Goal: Transaction & Acquisition: Purchase product/service

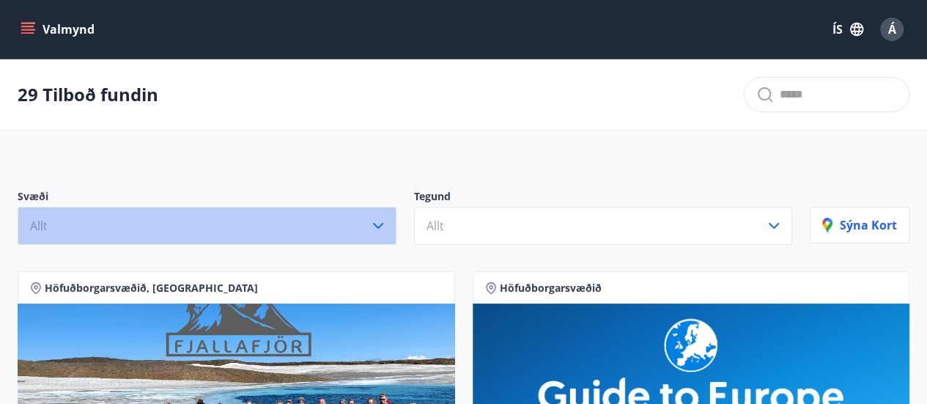
click at [216, 228] on button "Allt" at bounding box center [207, 226] width 379 height 38
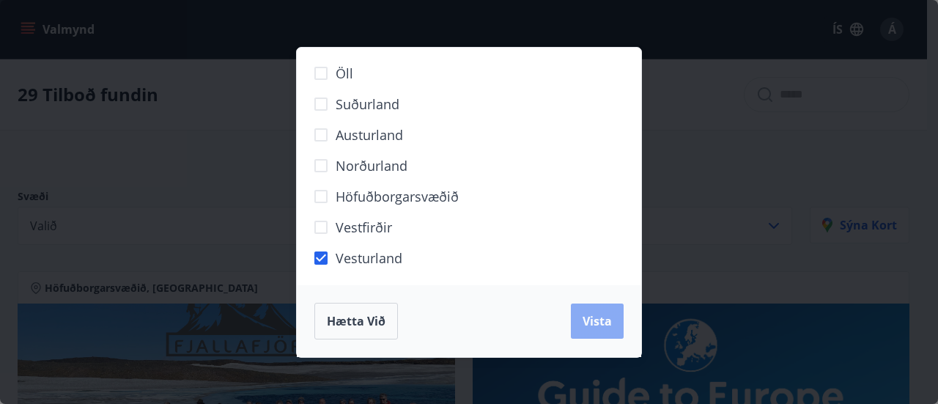
click at [594, 311] on button "Vista" at bounding box center [597, 321] width 53 height 35
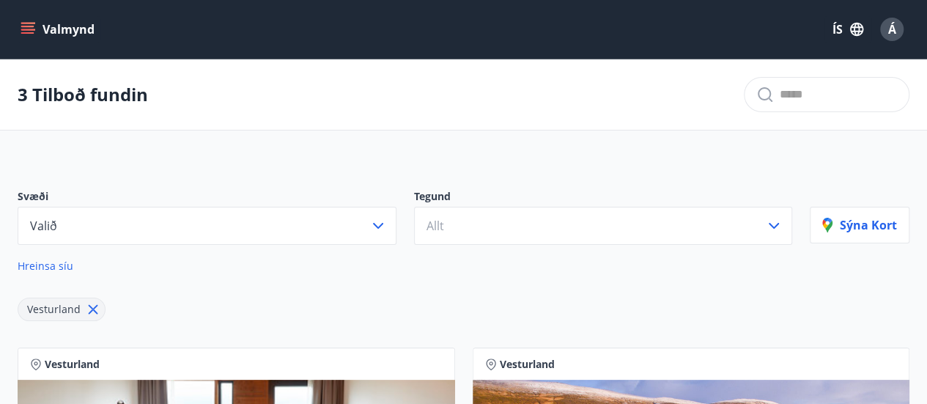
click at [878, 295] on div "Sýna kort" at bounding box center [860, 255] width 100 height 132
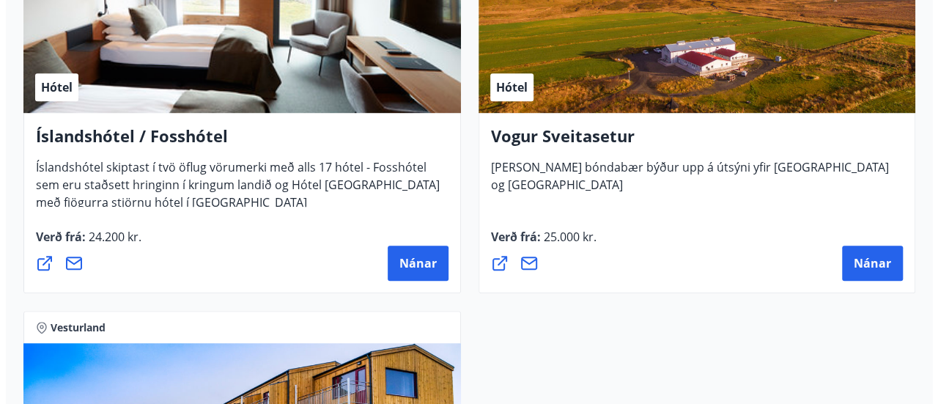
scroll to position [411, 0]
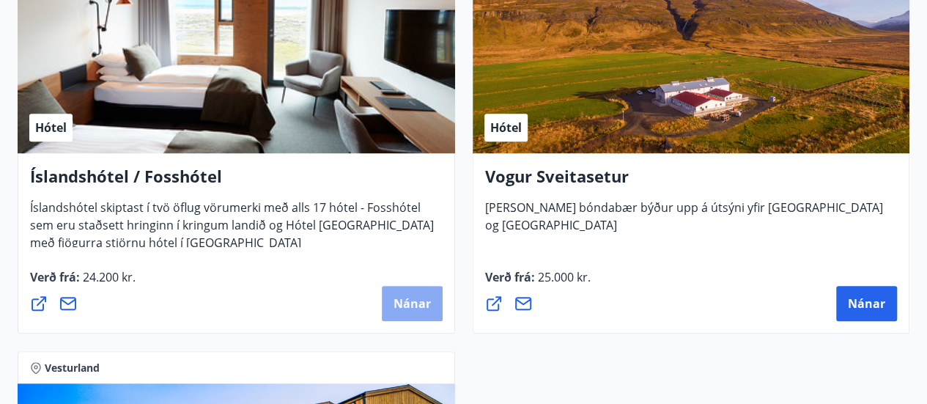
click at [406, 303] on span "Nánar" at bounding box center [412, 303] width 37 height 16
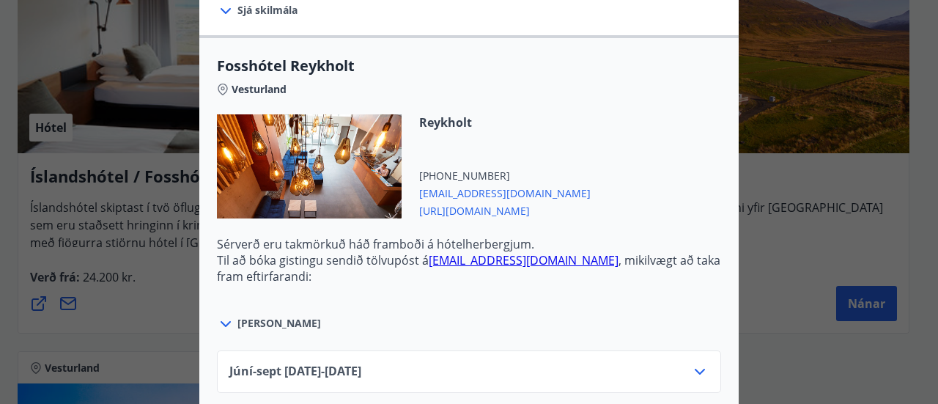
scroll to position [498, 0]
click at [218, 316] on icon at bounding box center [226, 325] width 18 height 18
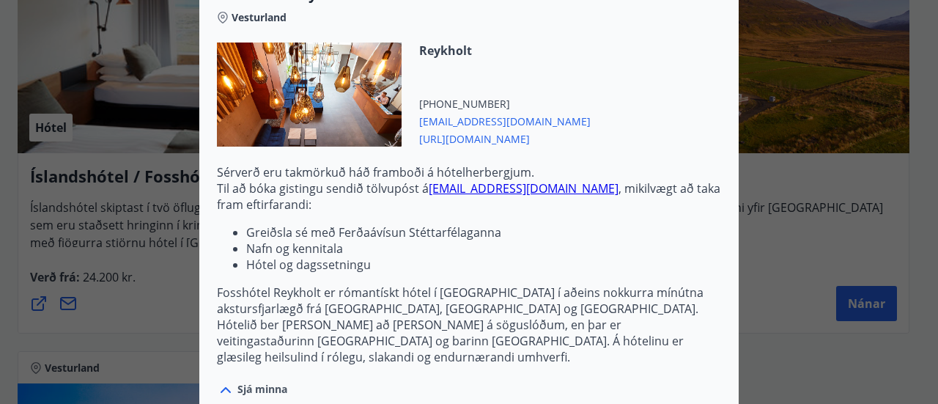
scroll to position [572, 0]
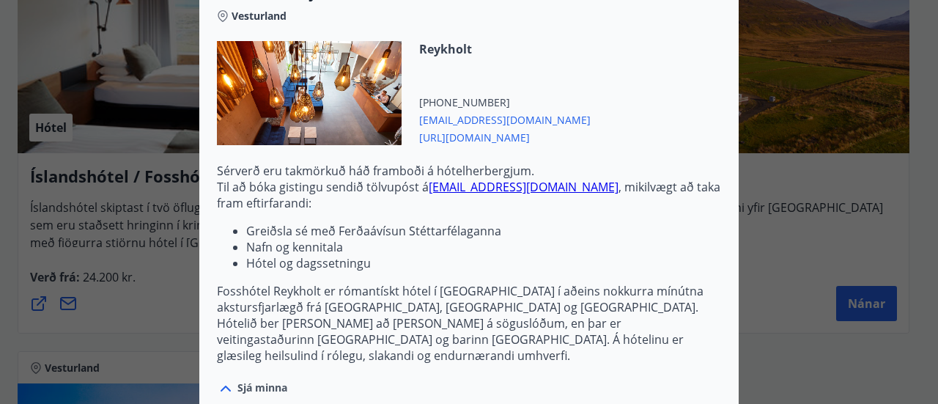
click at [500, 179] on link "[EMAIL_ADDRESS][DOMAIN_NAME]" at bounding box center [524, 187] width 190 height 16
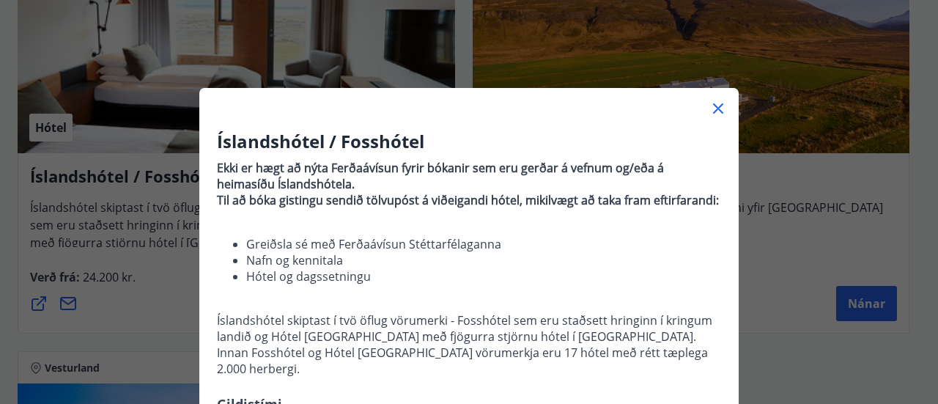
click at [780, 71] on div "Íslandshótel / Fosshótel Ekki er hægt að nýta Ferðaávísun fyrir bókanir sem eru…" at bounding box center [469, 202] width 938 height 404
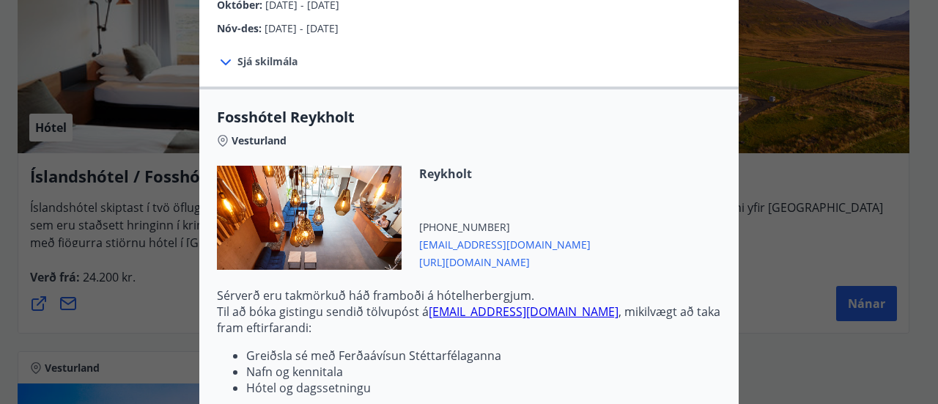
scroll to position [451, 0]
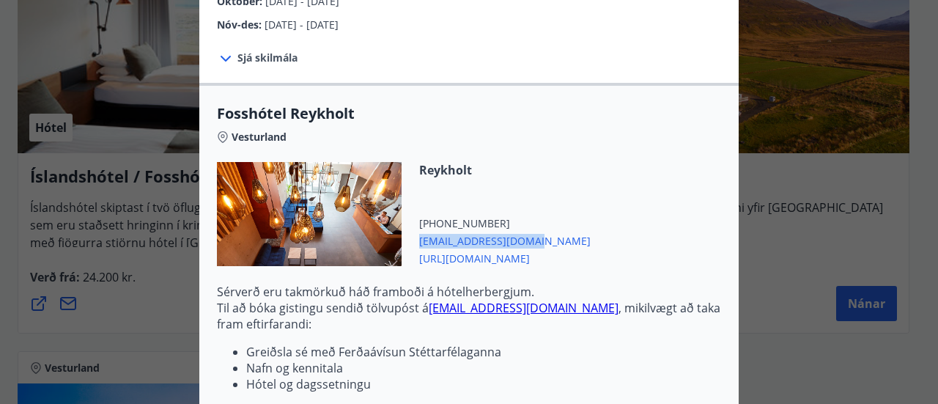
drag, startPoint x: 525, startPoint y: 216, endPoint x: 400, endPoint y: 230, distance: 126.1
click at [402, 230] on div "Reykholt +354 4351260 reykholt@fosshotel.is https://www.islandshotel.is/is" at bounding box center [496, 214] width 189 height 104
copy span "[EMAIL_ADDRESS][DOMAIN_NAME]"
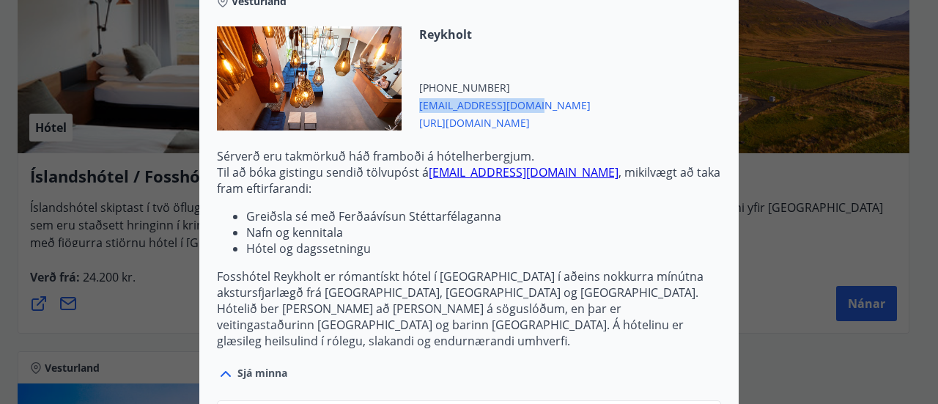
scroll to position [587, 0]
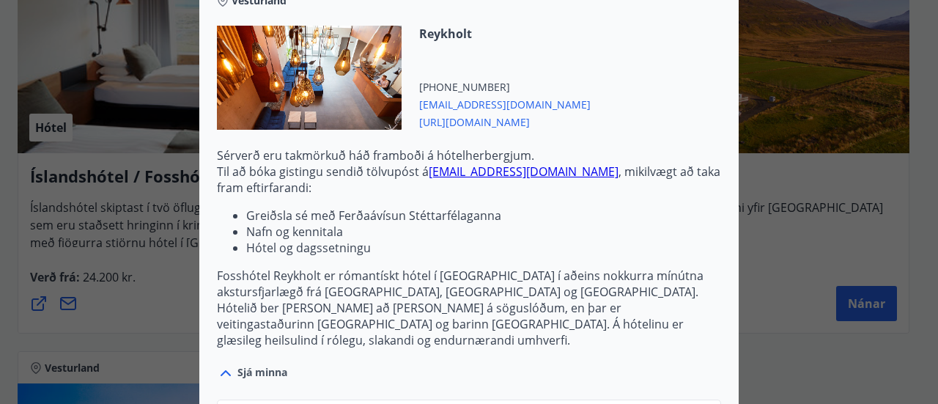
click at [370, 240] on li "Hótel og dagssetningu" at bounding box center [483, 248] width 475 height 16
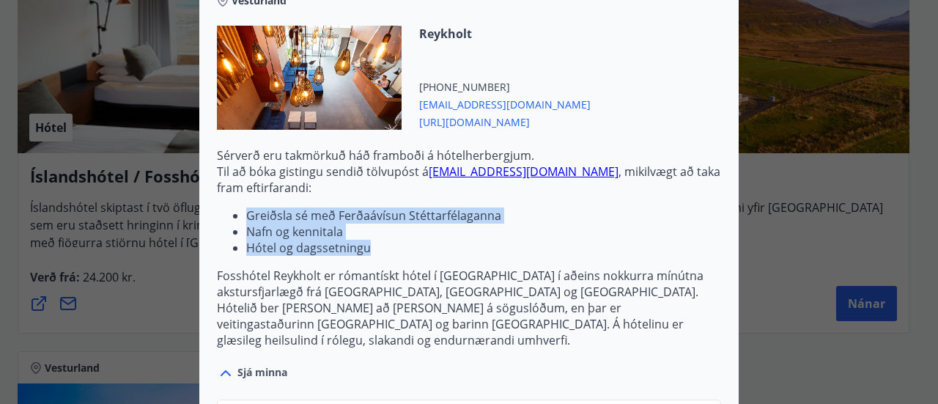
drag, startPoint x: 370, startPoint y: 233, endPoint x: 232, endPoint y: 194, distance: 143.2
click at [232, 207] on ul "Greiðsla sé með Ferðaávísun Stéttarfélaganna Nafn og kennitala Hótel og dagsset…" at bounding box center [469, 231] width 504 height 48
copy ul "Greiðsla sé með Ferðaávísun Stéttarfélaganna Nafn og kennitala Hótel og dagsset…"
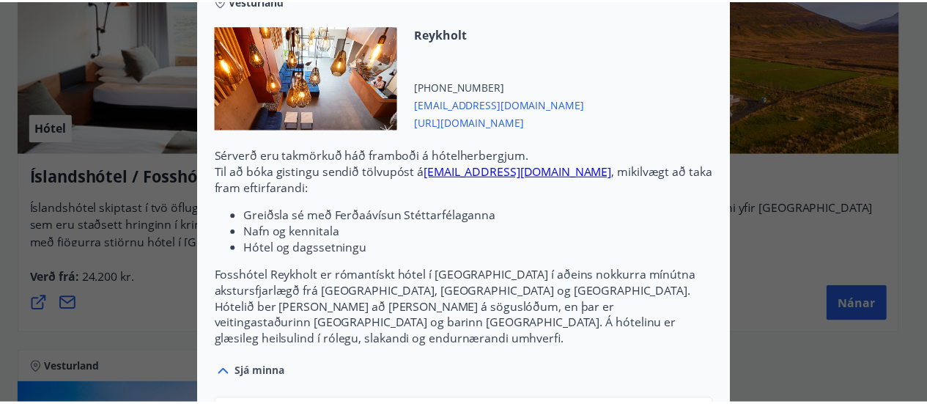
scroll to position [0, 0]
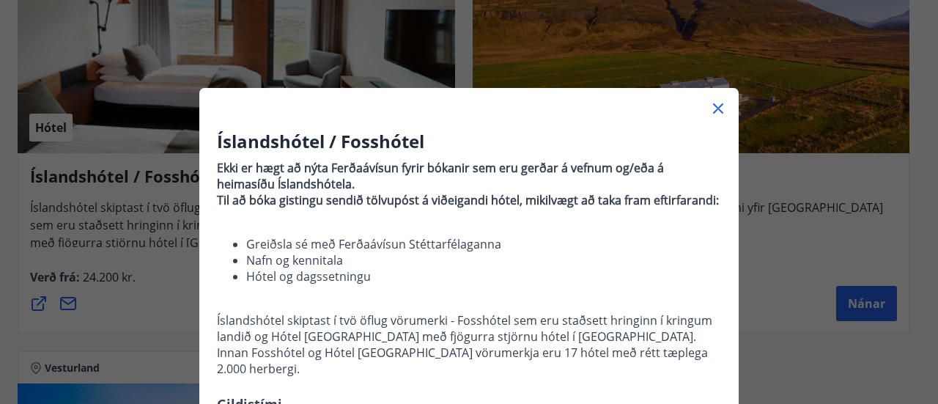
click at [763, 276] on div "Íslandshótel / Fosshótel Ekki er hægt að nýta Ferðaávísun fyrir bókanir sem eru…" at bounding box center [469, 202] width 938 height 404
click at [713, 106] on icon at bounding box center [719, 109] width 18 height 18
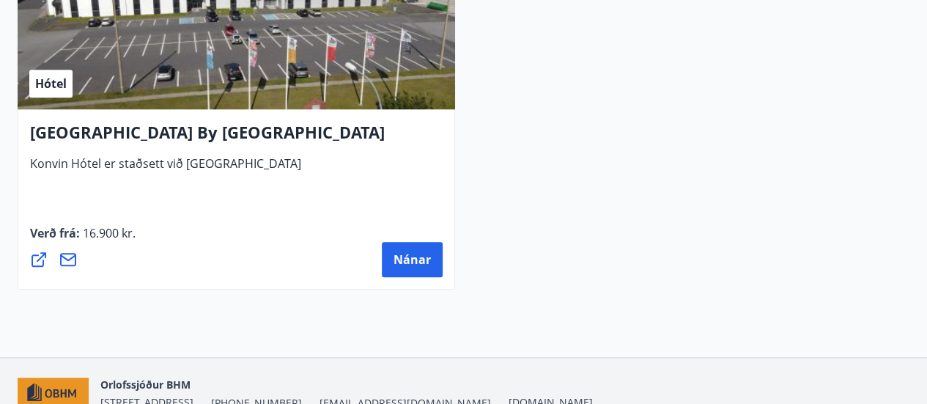
scroll to position [6263, 0]
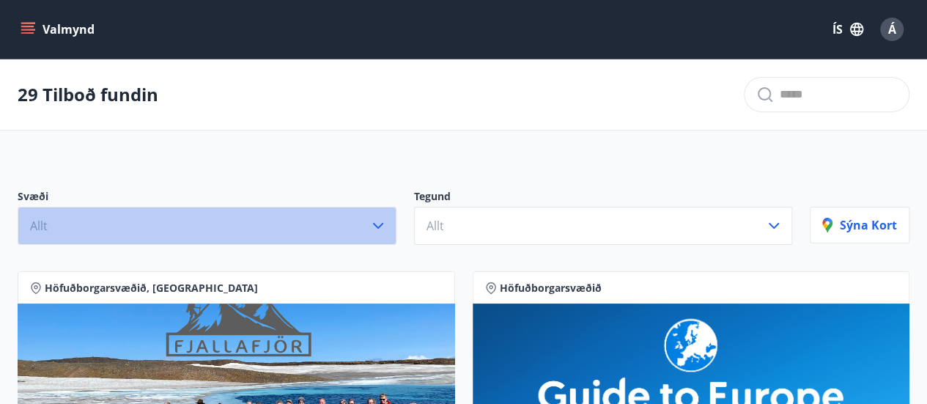
click at [383, 219] on icon "button" at bounding box center [379, 226] width 18 height 18
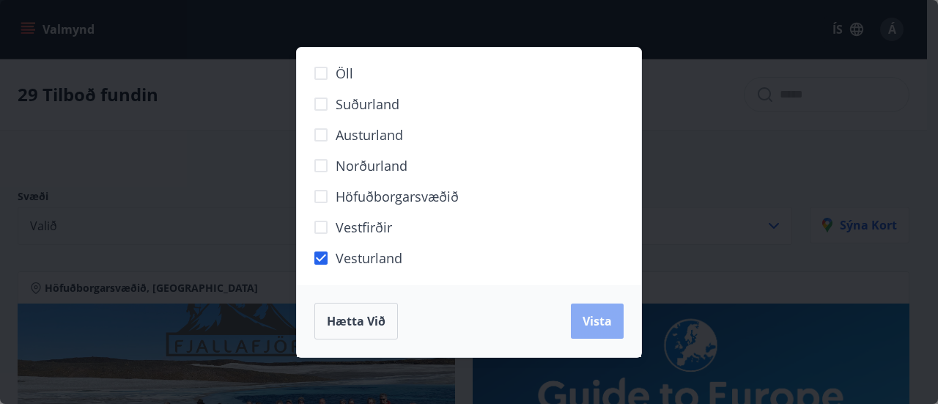
click at [609, 307] on button "Vista" at bounding box center [597, 321] width 53 height 35
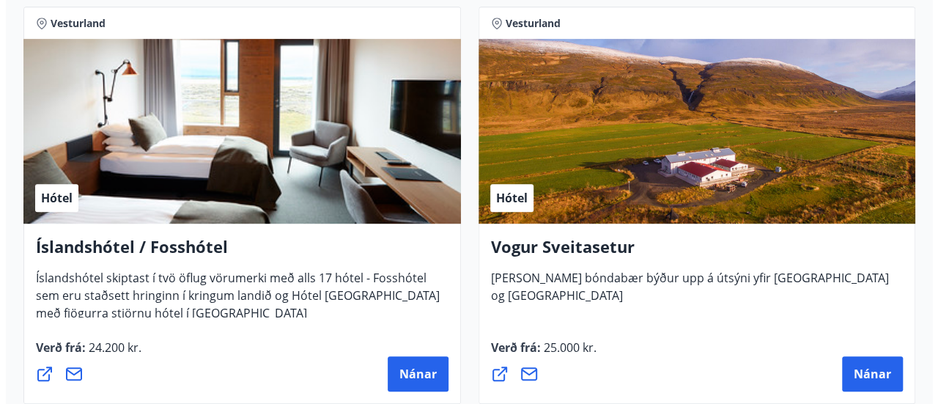
scroll to position [344, 0]
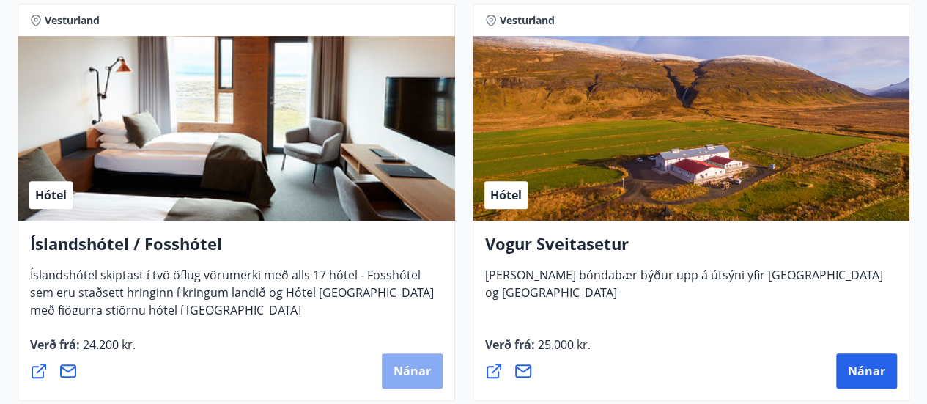
click at [414, 361] on button "Nánar" at bounding box center [412, 370] width 61 height 35
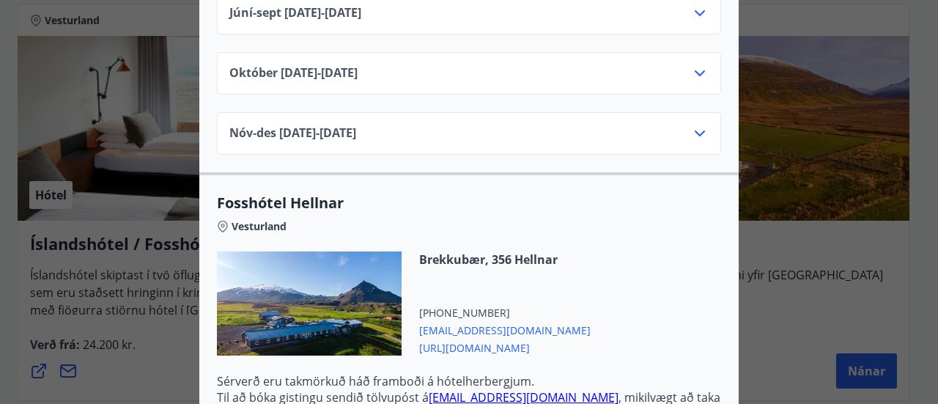
scroll to position [0, 0]
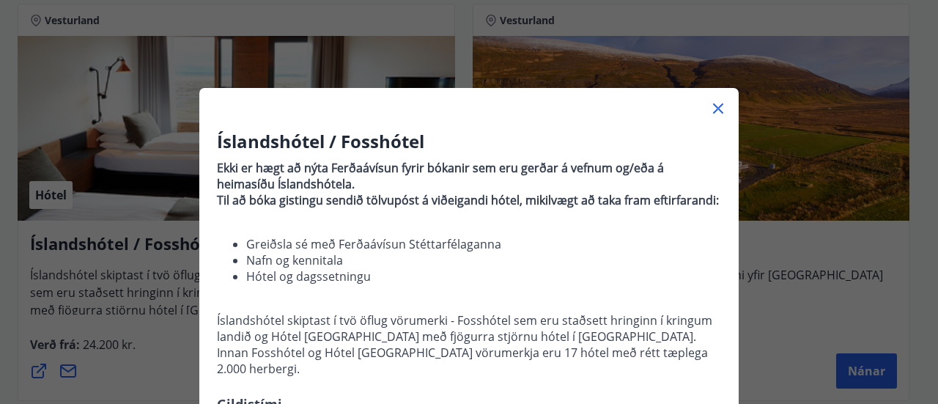
click at [4, 256] on div "Íslandshótel / Fosshótel Ekki er hægt að nýta Ferðaávísun fyrir bókanir sem eru…" at bounding box center [469, 202] width 938 height 404
click at [716, 104] on icon at bounding box center [718, 108] width 10 height 10
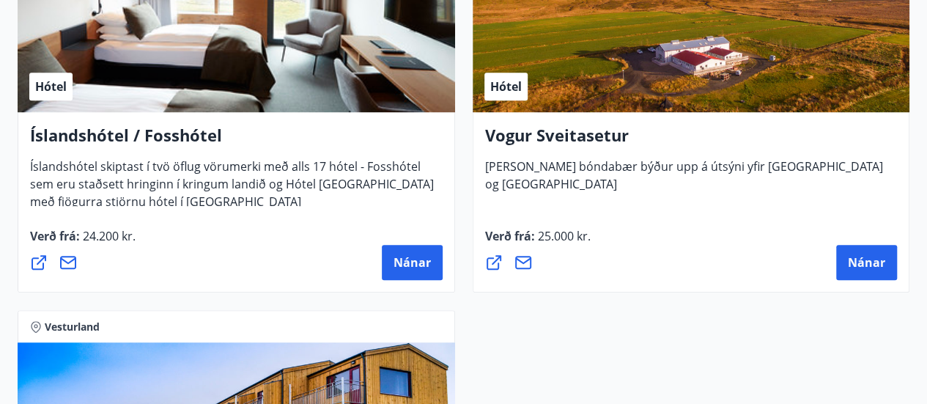
scroll to position [450, 0]
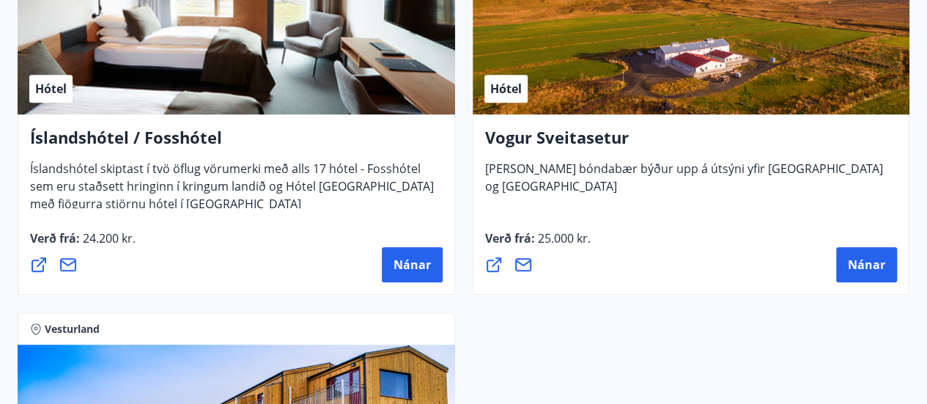
click at [38, 261] on icon at bounding box center [39, 265] width 18 height 18
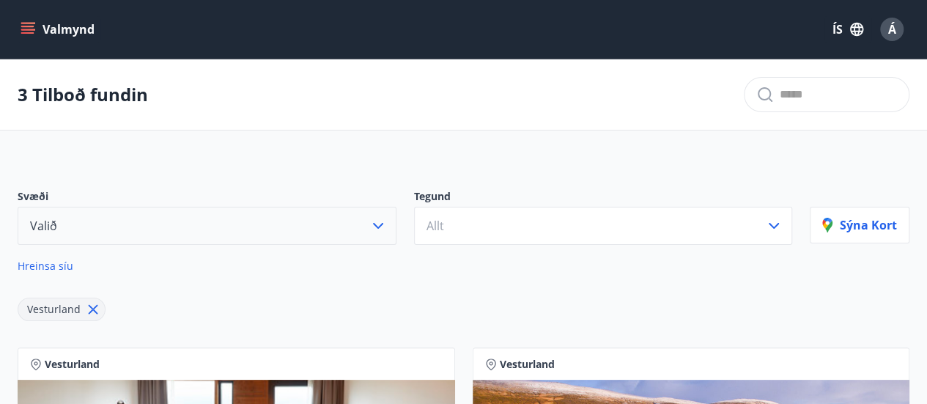
click at [26, 29] on icon "menu" at bounding box center [29, 29] width 16 height 1
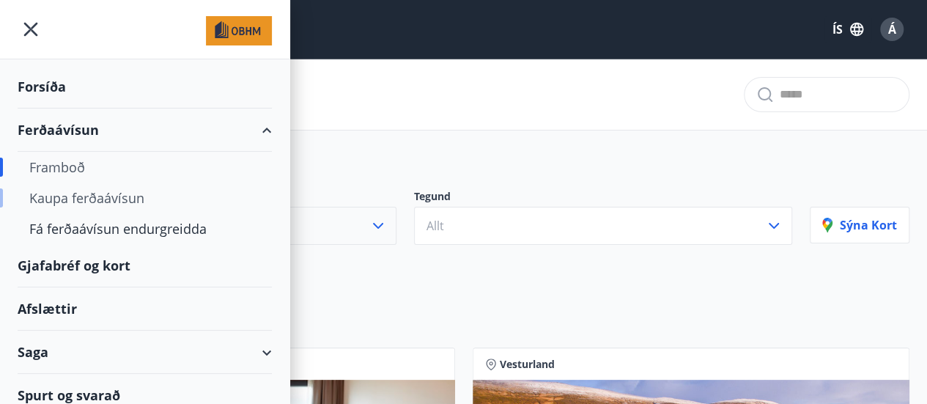
click at [110, 197] on div "Kaupa ferðaávísun" at bounding box center [144, 198] width 231 height 31
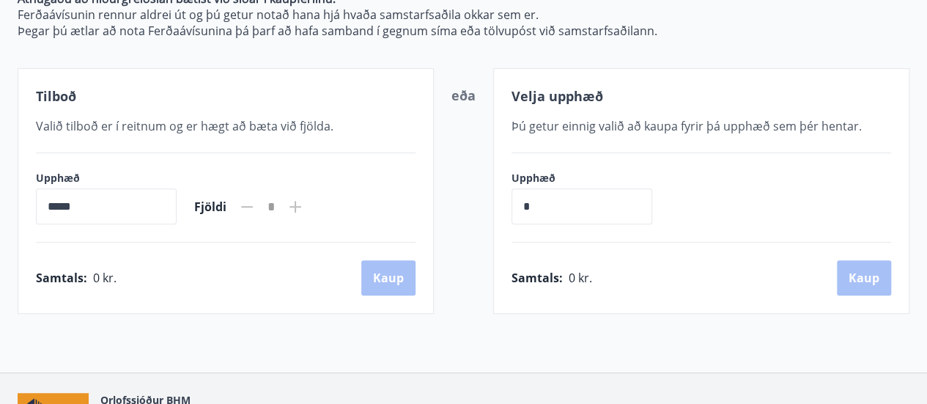
scroll to position [243, 0]
click at [78, 196] on input "*****" at bounding box center [106, 206] width 141 height 36
click at [554, 196] on input "*" at bounding box center [582, 206] width 141 height 36
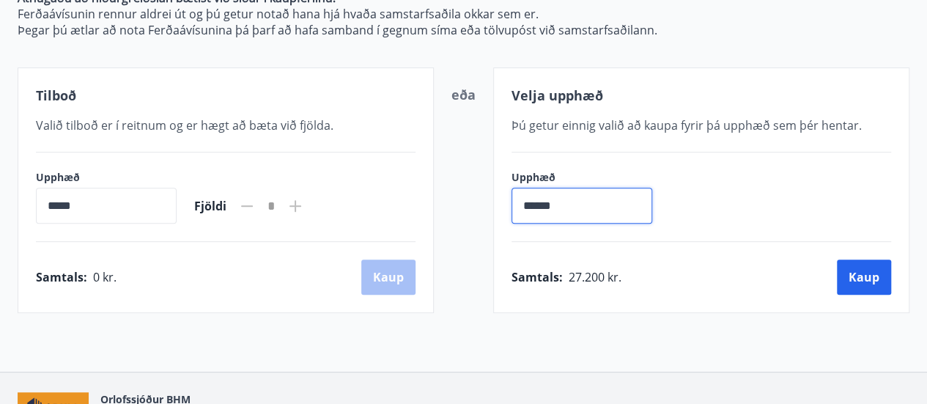
type input "******"
click at [881, 271] on button "Kaup" at bounding box center [864, 277] width 54 height 35
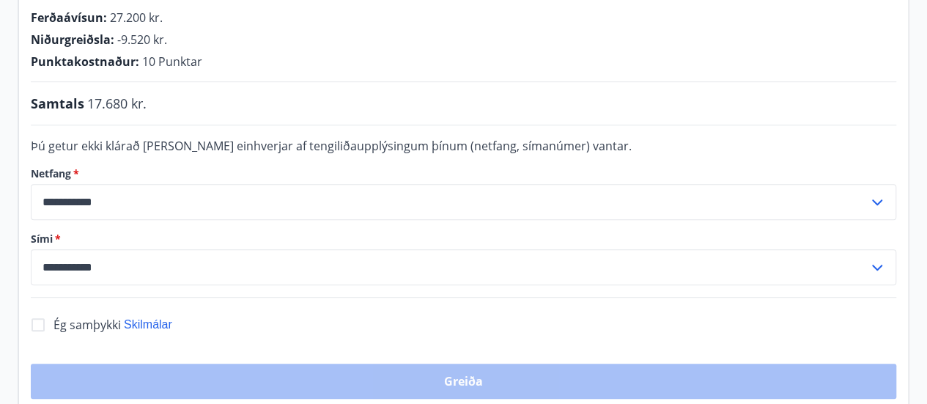
scroll to position [389, 0]
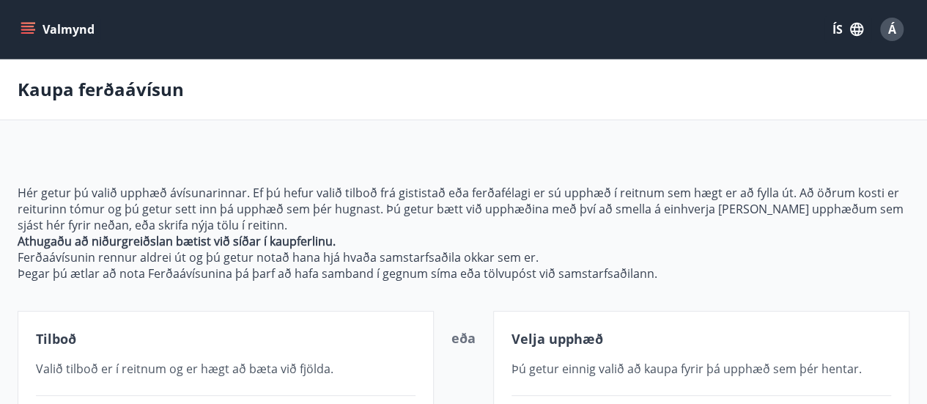
click at [28, 32] on icon "menu" at bounding box center [28, 29] width 15 height 15
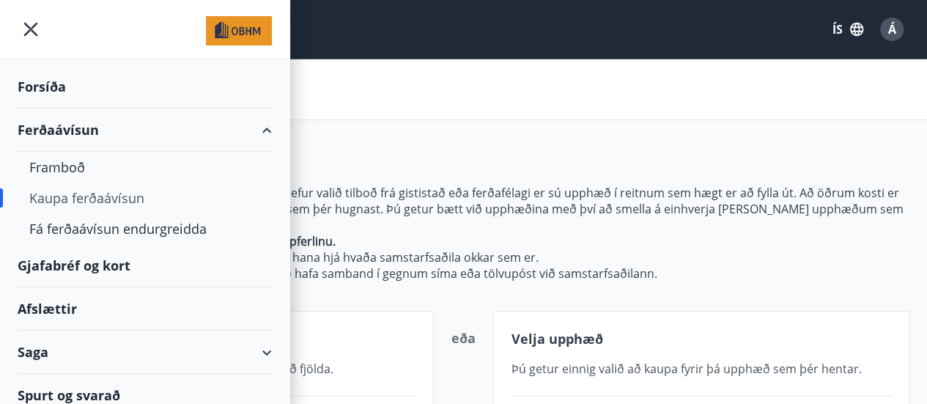
scroll to position [10, 0]
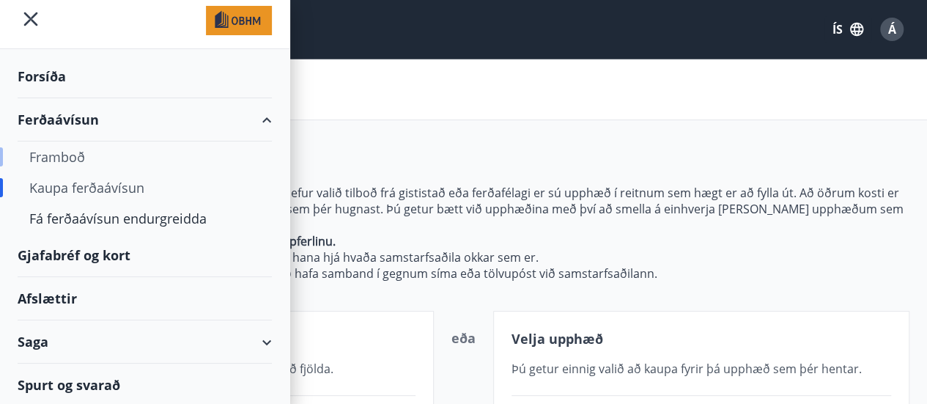
click at [62, 151] on div "Framboð" at bounding box center [144, 157] width 231 height 31
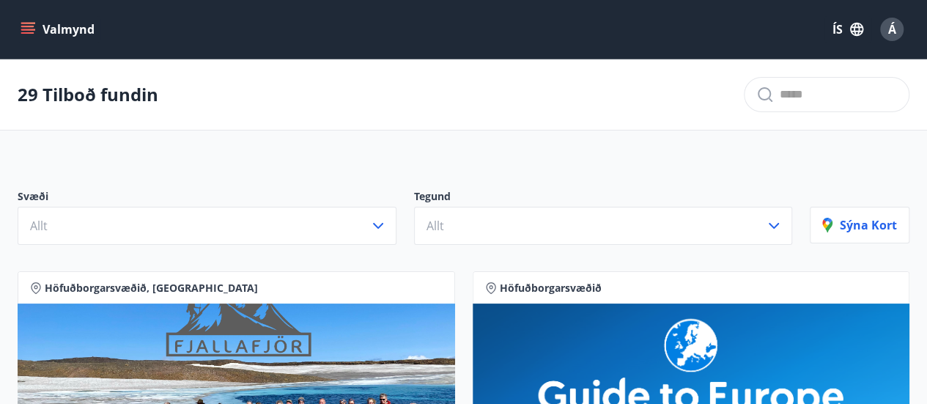
click at [31, 30] on icon "menu" at bounding box center [28, 29] width 15 height 15
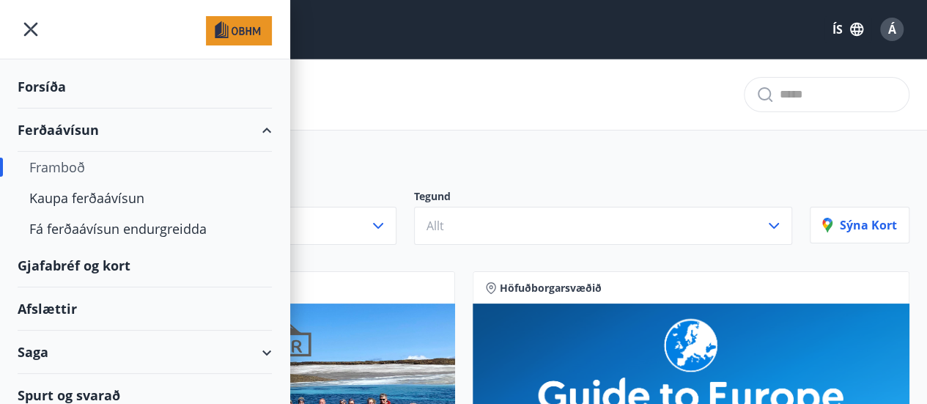
scroll to position [10, 0]
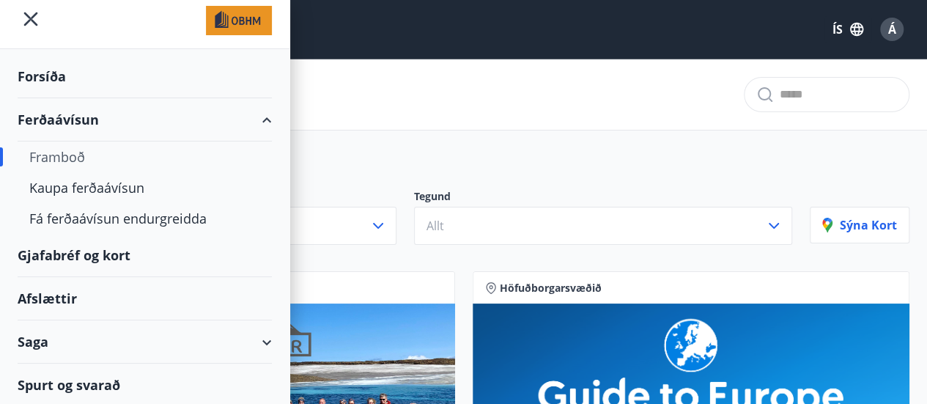
click at [75, 383] on div "Spurt og svarað" at bounding box center [145, 385] width 254 height 43
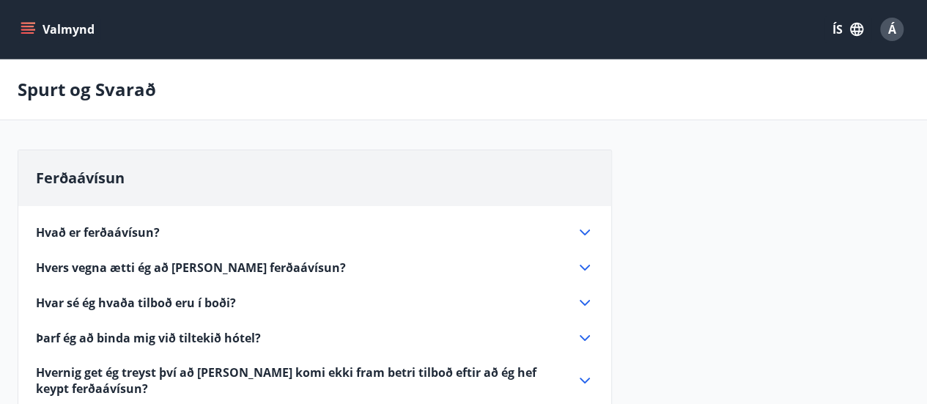
click at [120, 229] on span "Hvað er ferðaávísun?" at bounding box center [98, 232] width 124 height 16
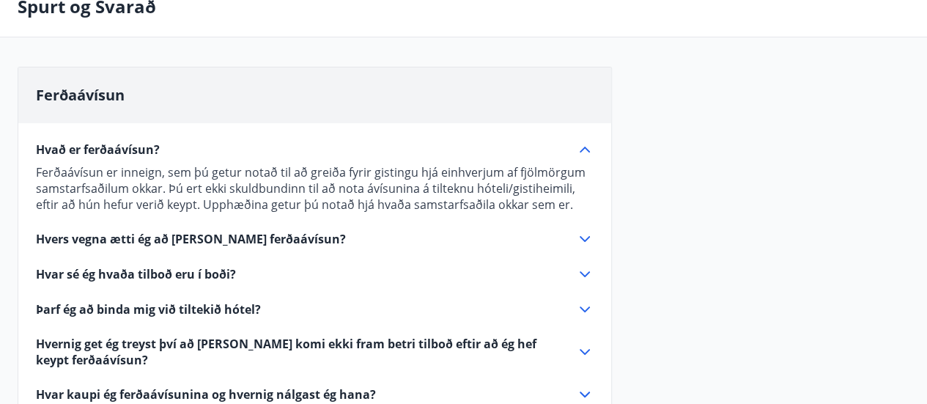
scroll to position [86, 0]
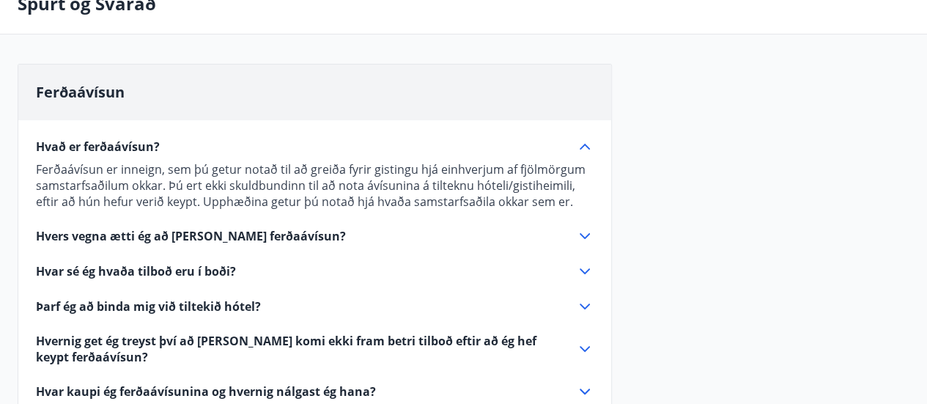
click at [291, 235] on div "Hvers vegna ætti ég að [PERSON_NAME] ferðaávísun?" at bounding box center [306, 236] width 540 height 16
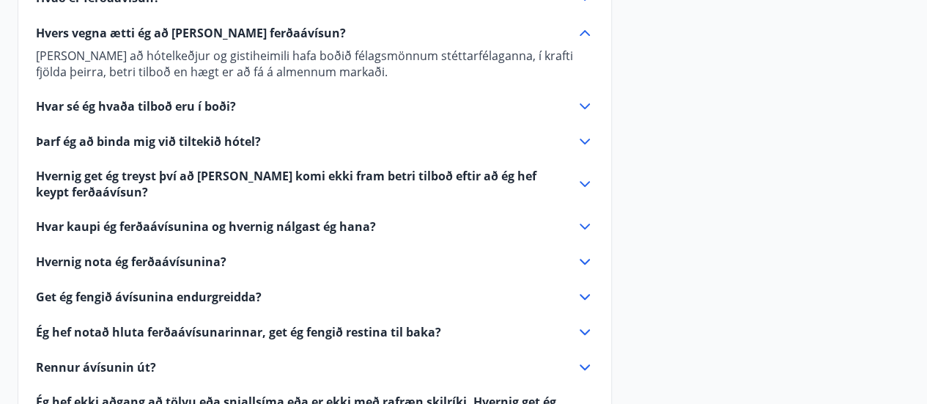
scroll to position [237, 0]
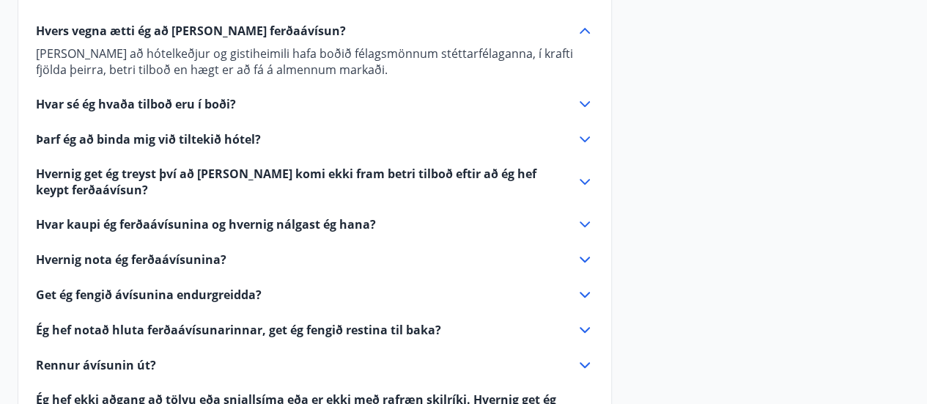
click at [332, 218] on span "Hvar kaupi ég ferðaávísunina og hvernig nálgast ég hana?" at bounding box center [206, 224] width 340 height 16
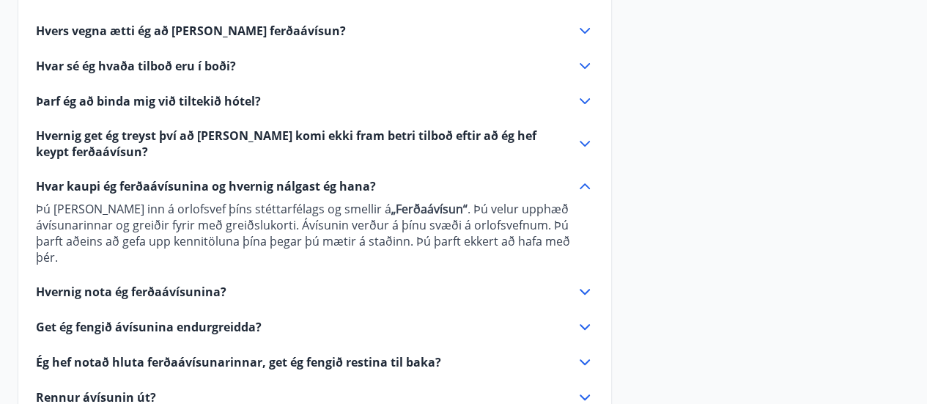
click at [162, 284] on span "Hvernig nota ég ferðaávísunina?" at bounding box center [131, 292] width 191 height 16
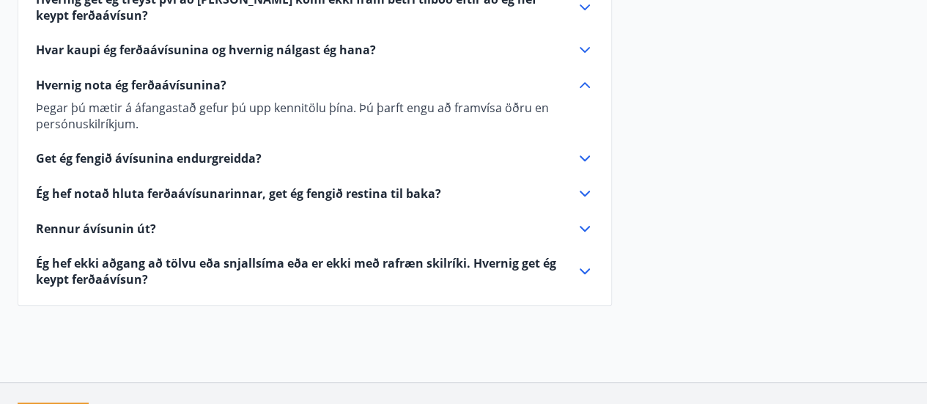
scroll to position [374, 0]
click at [211, 187] on span "Ég hef notað hluta ferðaávísunarinnar, get ég fengið restina til baka?" at bounding box center [238, 193] width 405 height 16
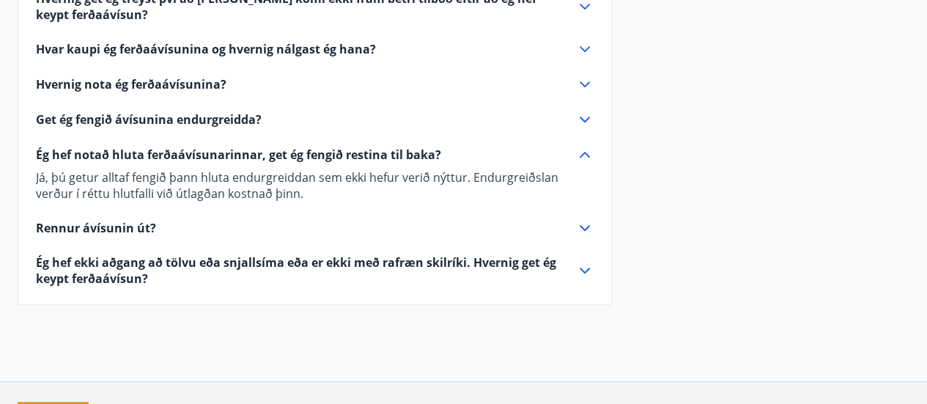
scroll to position [0, 0]
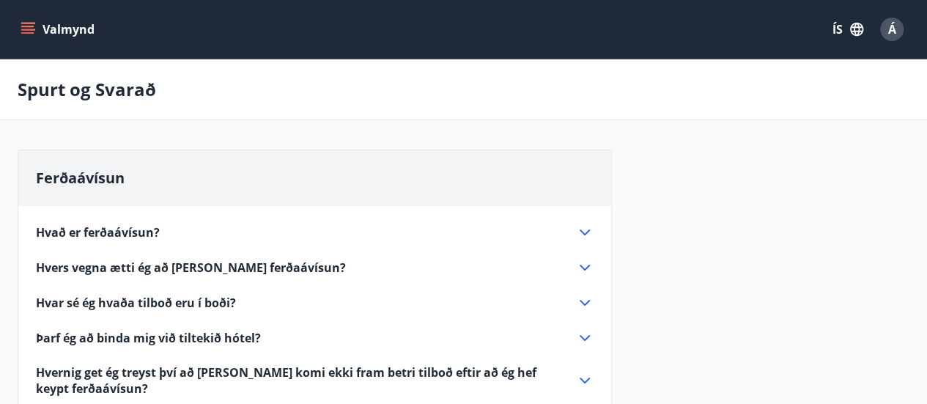
click at [34, 24] on icon "menu" at bounding box center [28, 29] width 15 height 15
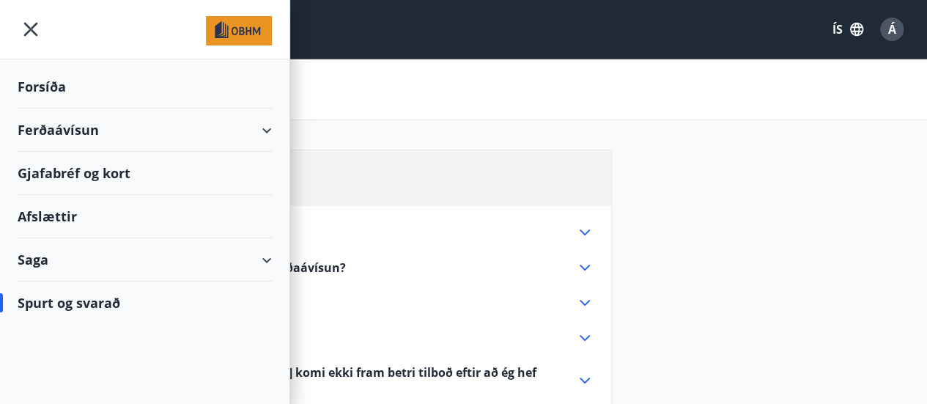
click at [65, 133] on div "Ferðaávísun" at bounding box center [145, 130] width 254 height 43
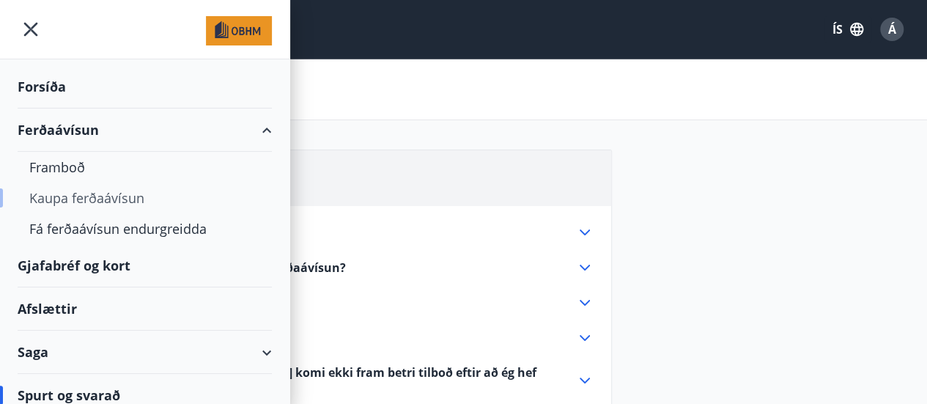
click at [101, 196] on div "Kaupa ferðaávísun" at bounding box center [144, 198] width 231 height 31
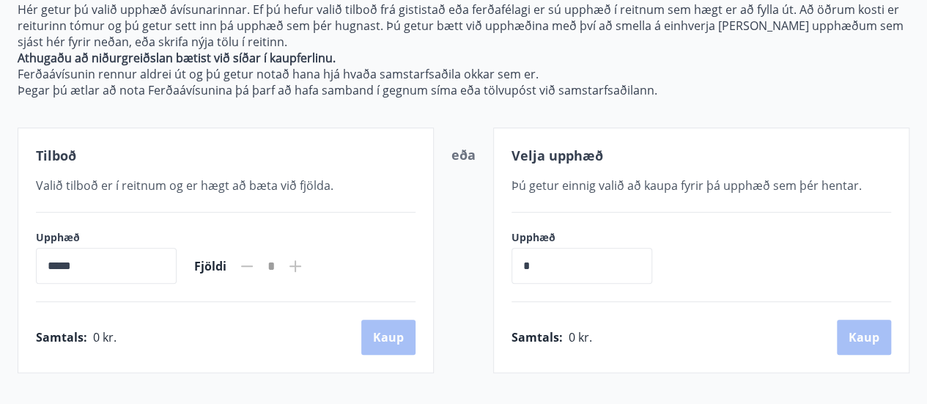
scroll to position [186, 0]
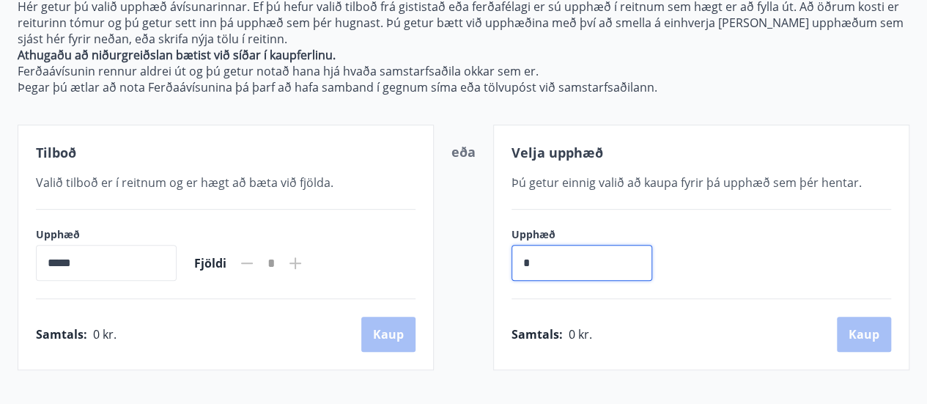
click at [556, 253] on input "*" at bounding box center [582, 263] width 141 height 36
type input "******"
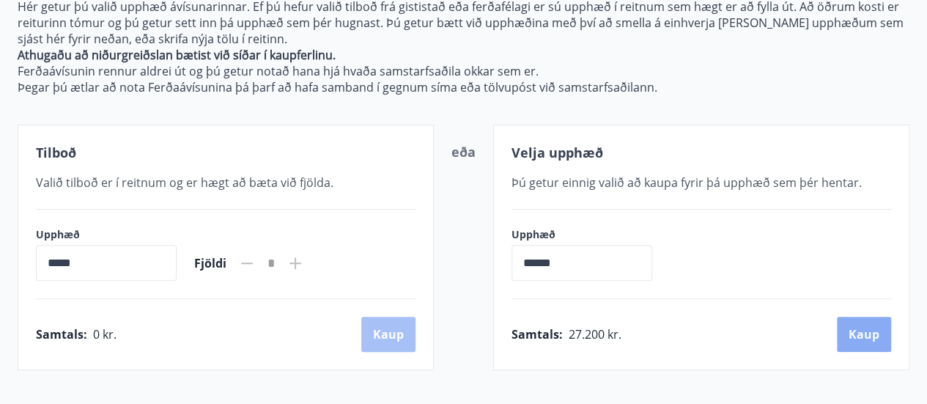
click at [864, 329] on button "Kaup" at bounding box center [864, 334] width 54 height 35
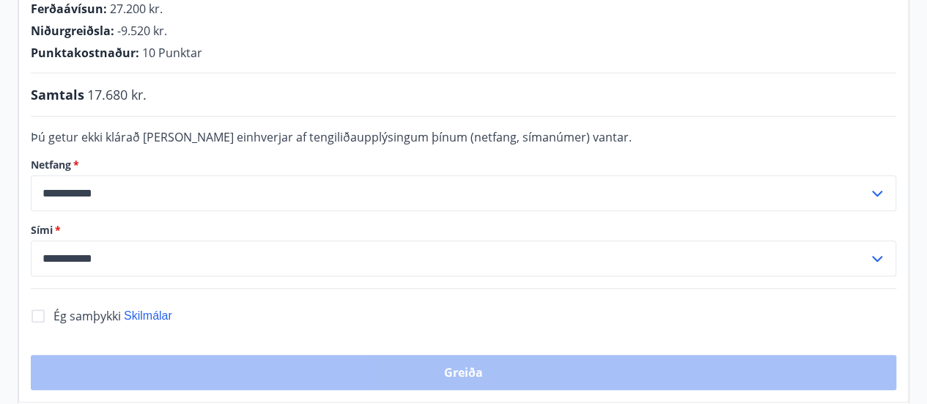
scroll to position [397, 0]
click at [871, 184] on icon at bounding box center [878, 193] width 18 height 18
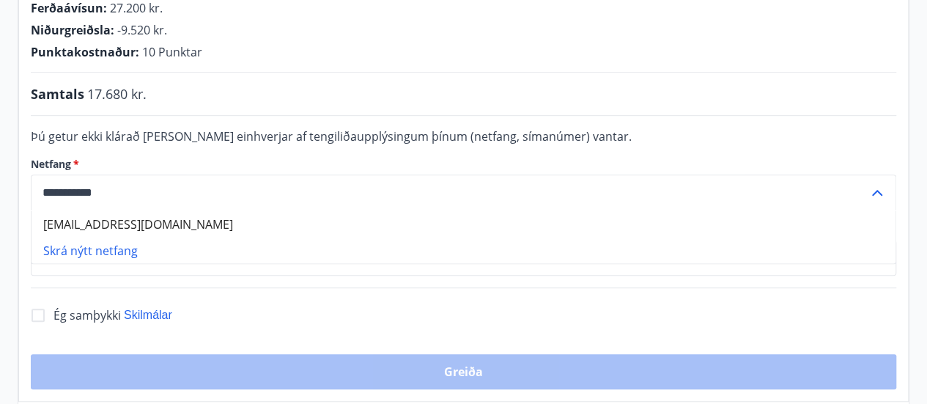
click at [119, 237] on li "Skrá nýtt netfang" at bounding box center [464, 250] width 864 height 26
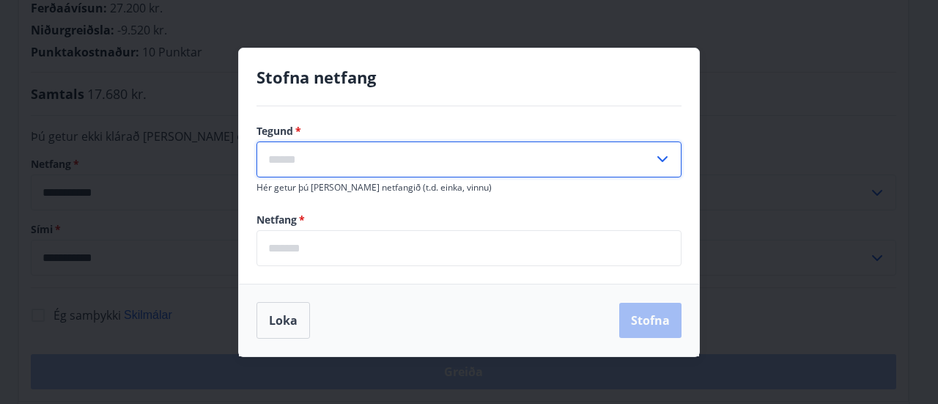
click at [284, 158] on input "text" at bounding box center [455, 160] width 397 height 36
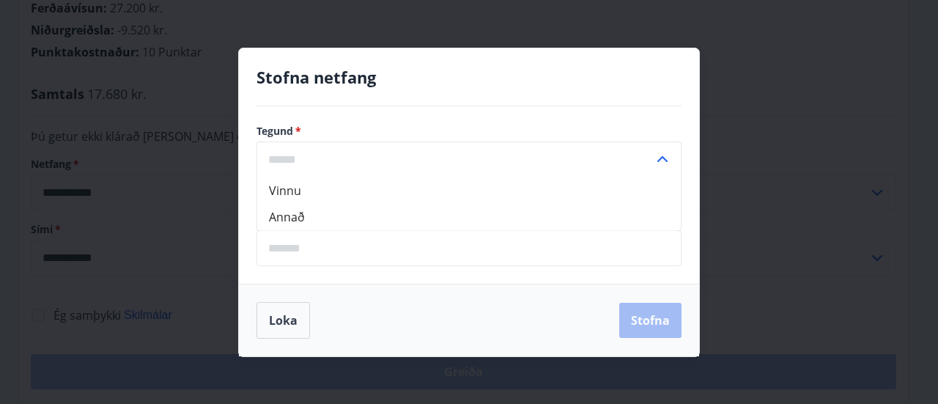
click at [284, 218] on li "Annað" at bounding box center [469, 217] width 424 height 26
type input "*****"
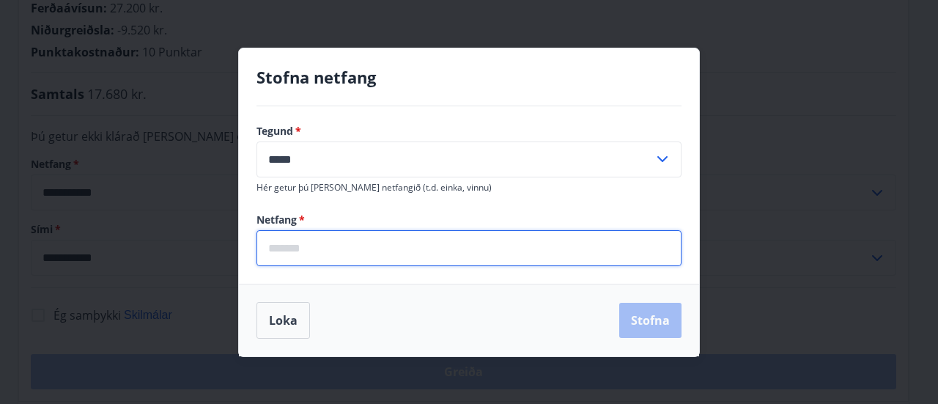
click at [309, 247] on input "email" at bounding box center [469, 248] width 425 height 36
type input "**********"
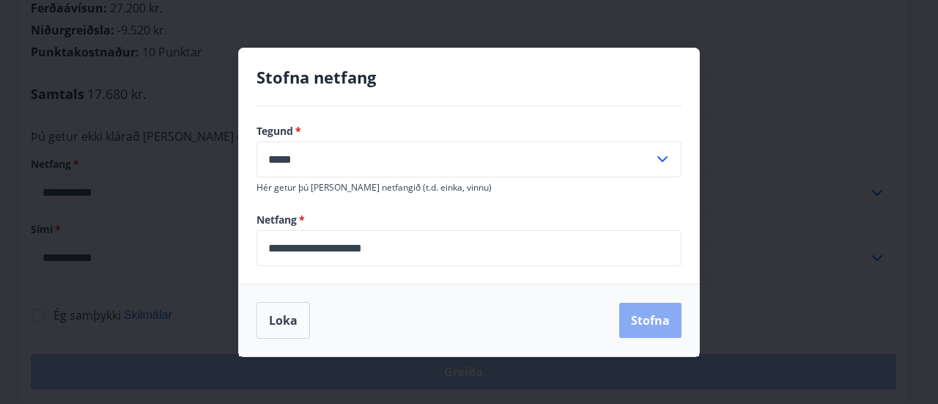
click at [653, 315] on button "Stofna" at bounding box center [651, 320] width 62 height 35
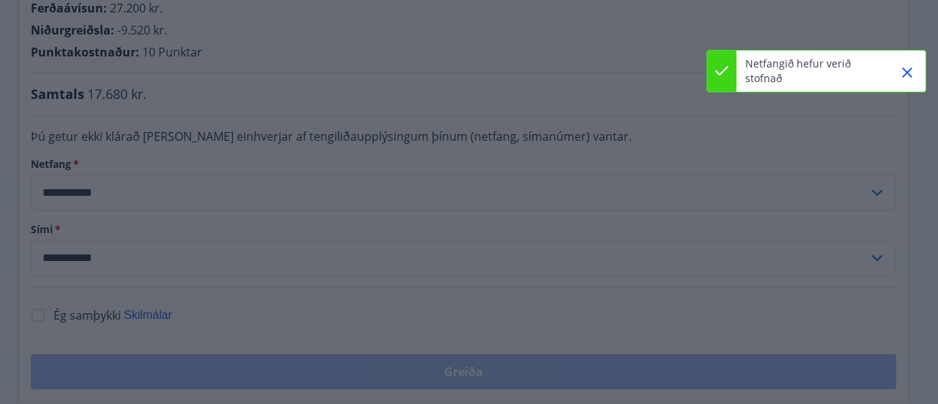
type input "**********"
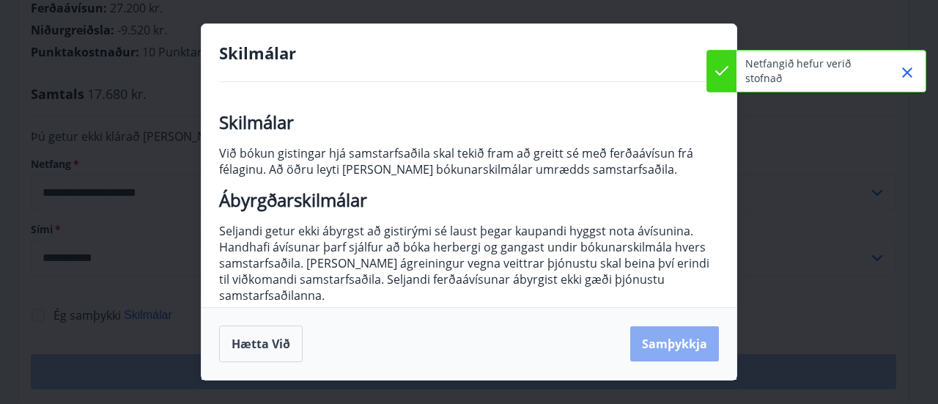
click at [660, 342] on button "Samþykkja" at bounding box center [675, 343] width 89 height 35
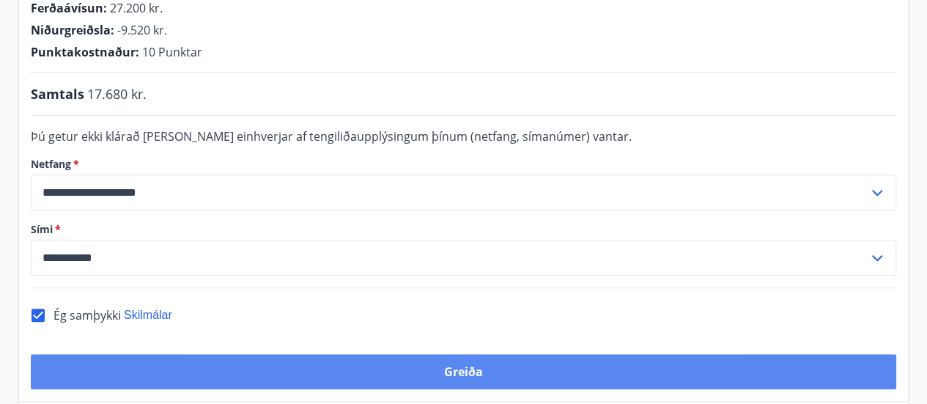
click at [560, 354] on button "Greiða" at bounding box center [464, 371] width 866 height 35
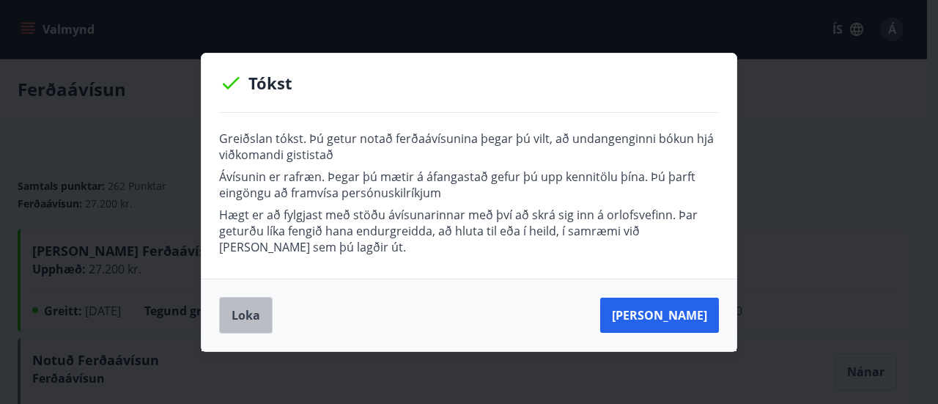
click at [266, 309] on button "Loka" at bounding box center [246, 315] width 54 height 37
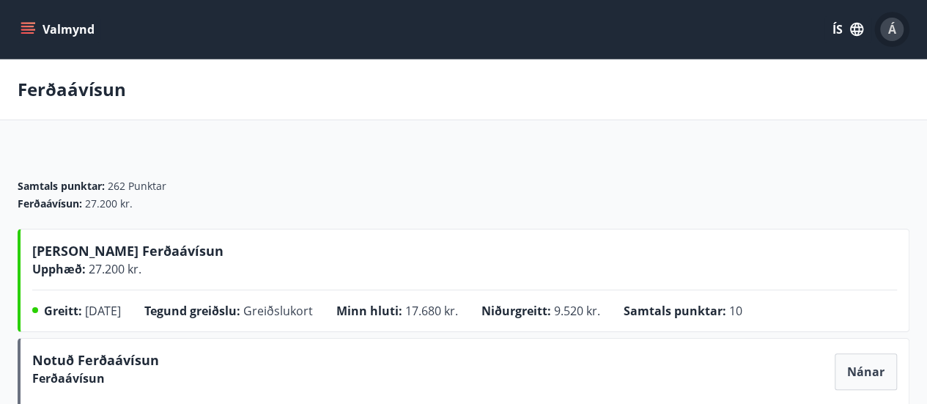
click at [887, 33] on div "Á" at bounding box center [892, 29] width 23 height 23
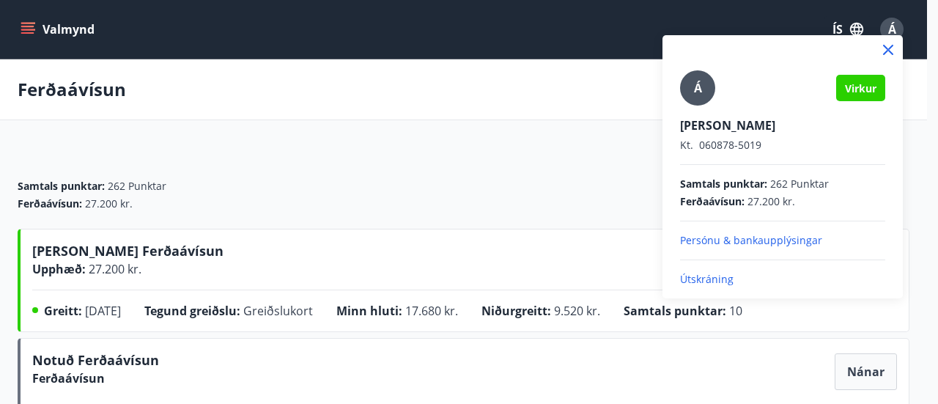
click at [711, 281] on p "Útskráning" at bounding box center [782, 279] width 205 height 15
